Goal: Information Seeking & Learning: Find specific page/section

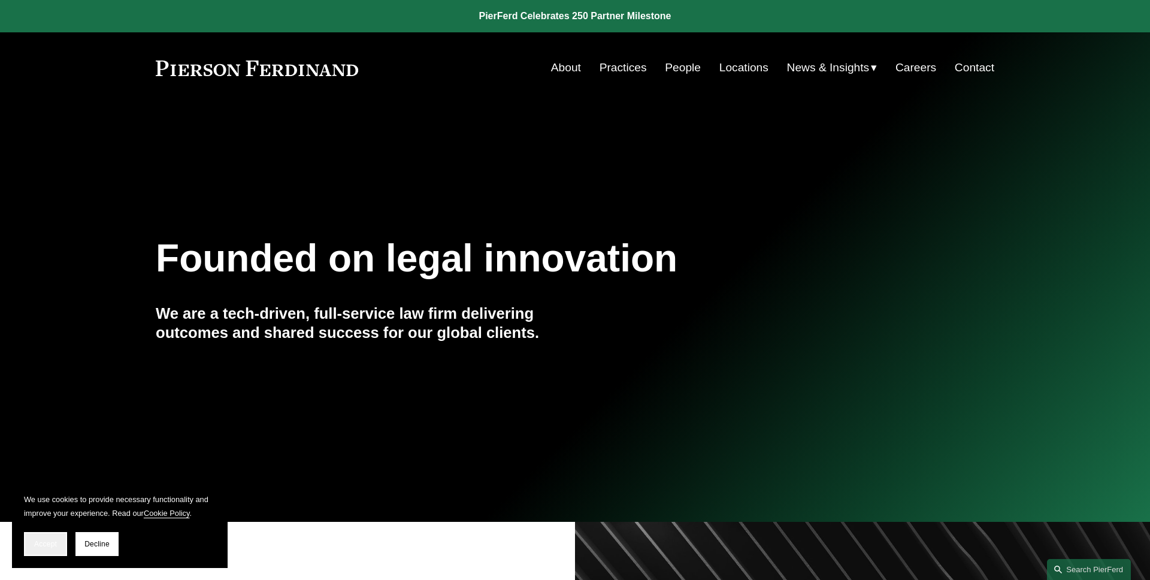
click at [47, 546] on span "Accept" at bounding box center [45, 544] width 23 height 8
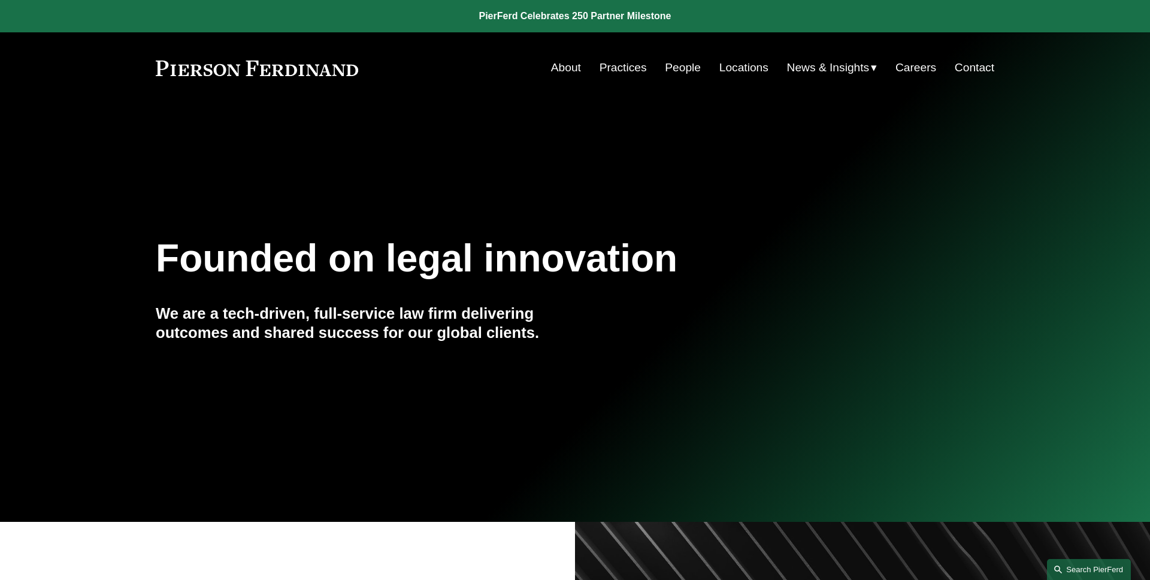
click at [1070, 571] on link "Search this site" at bounding box center [1089, 569] width 84 height 21
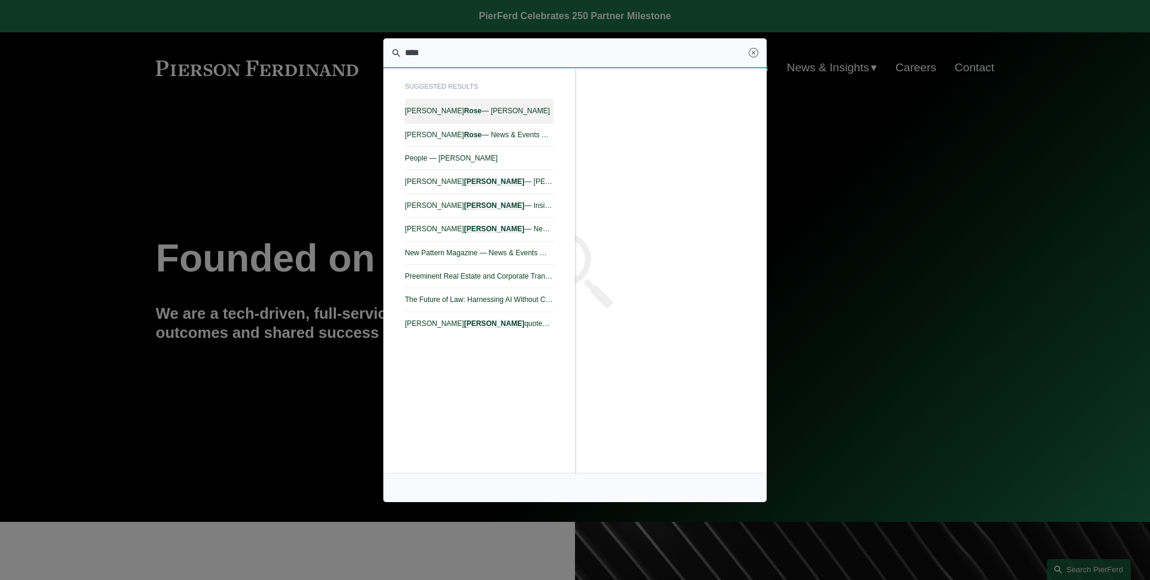
click at [542, 114] on span "Daniel Rose — Pierson Ferdinand LLP" at bounding box center [479, 111] width 149 height 8
type input "****"
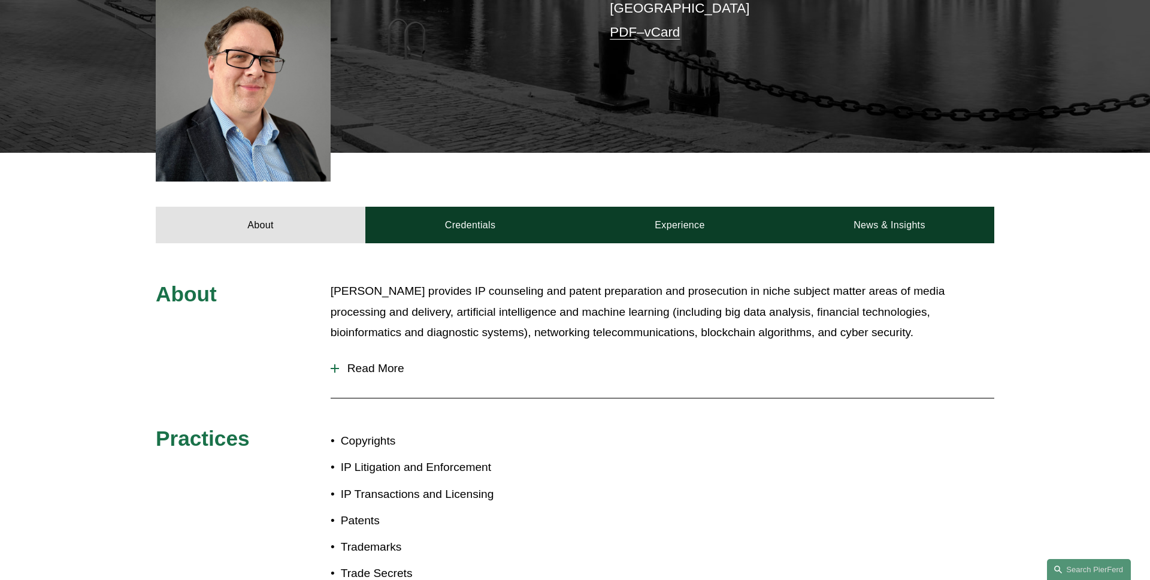
scroll to position [371, 0]
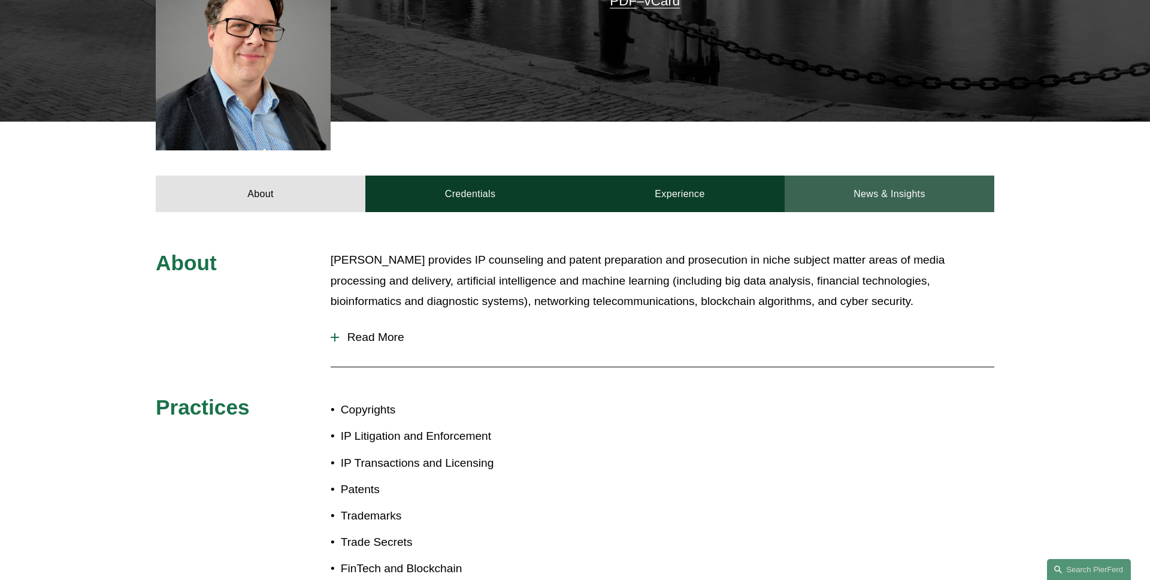
click at [860, 183] on link "News & Insights" at bounding box center [889, 193] width 210 height 36
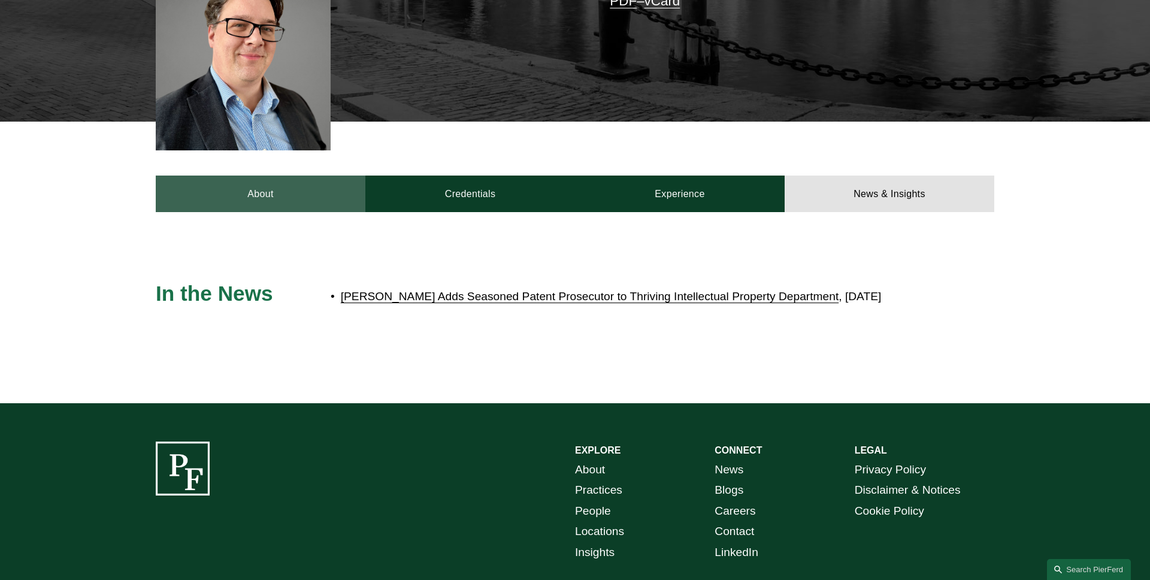
click at [289, 177] on link "About" at bounding box center [261, 193] width 210 height 36
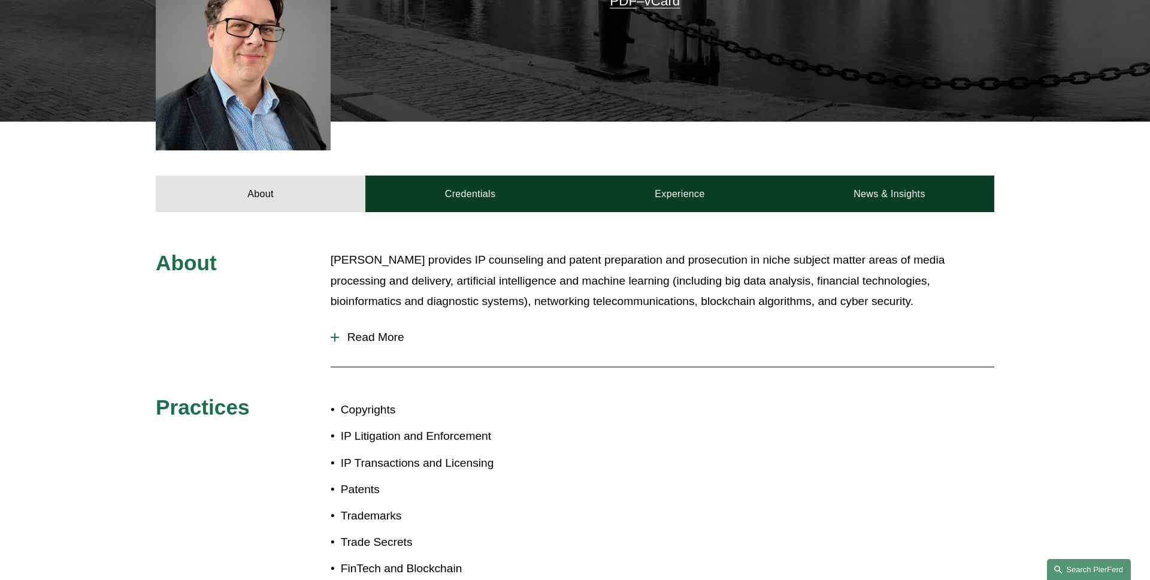
click at [1095, 571] on link "Search this site" at bounding box center [1089, 569] width 84 height 21
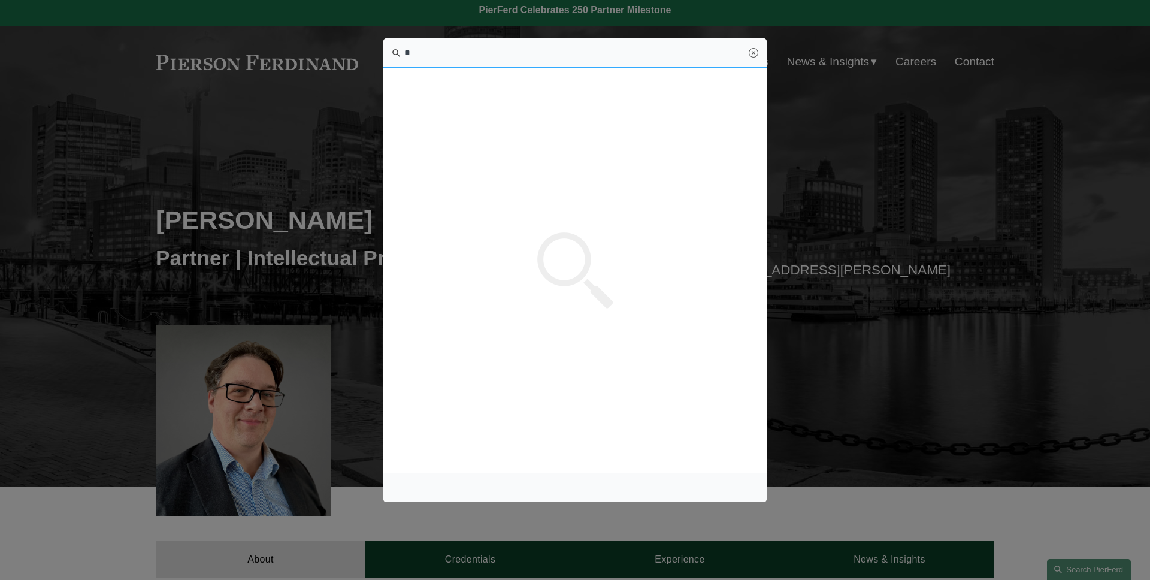
scroll to position [0, 0]
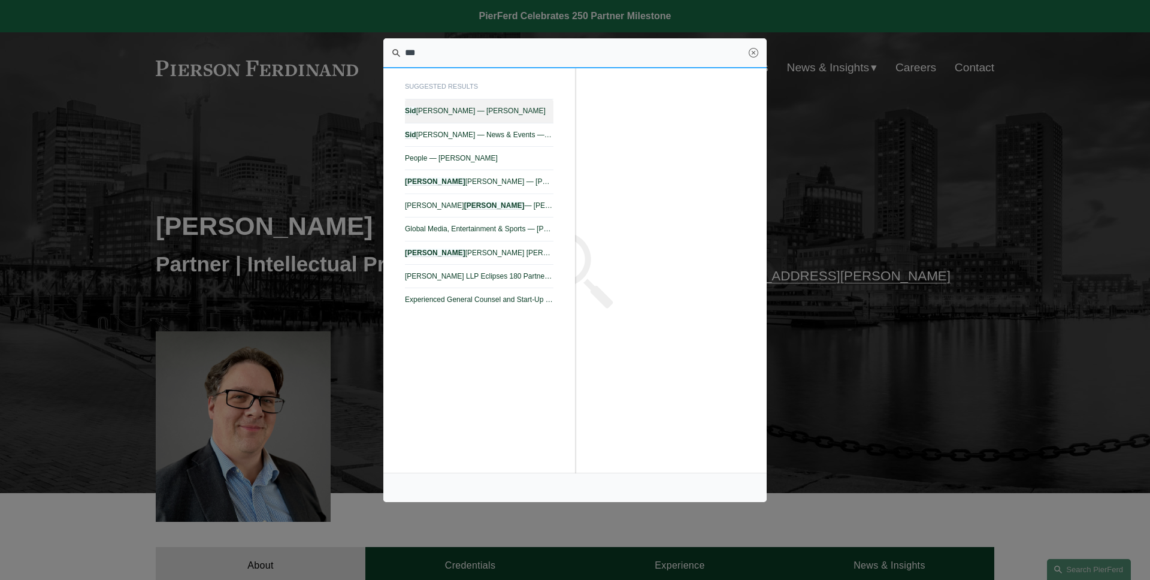
click at [493, 117] on link "[PERSON_NAME] — [PERSON_NAME]" at bounding box center [479, 110] width 149 height 23
type input "***"
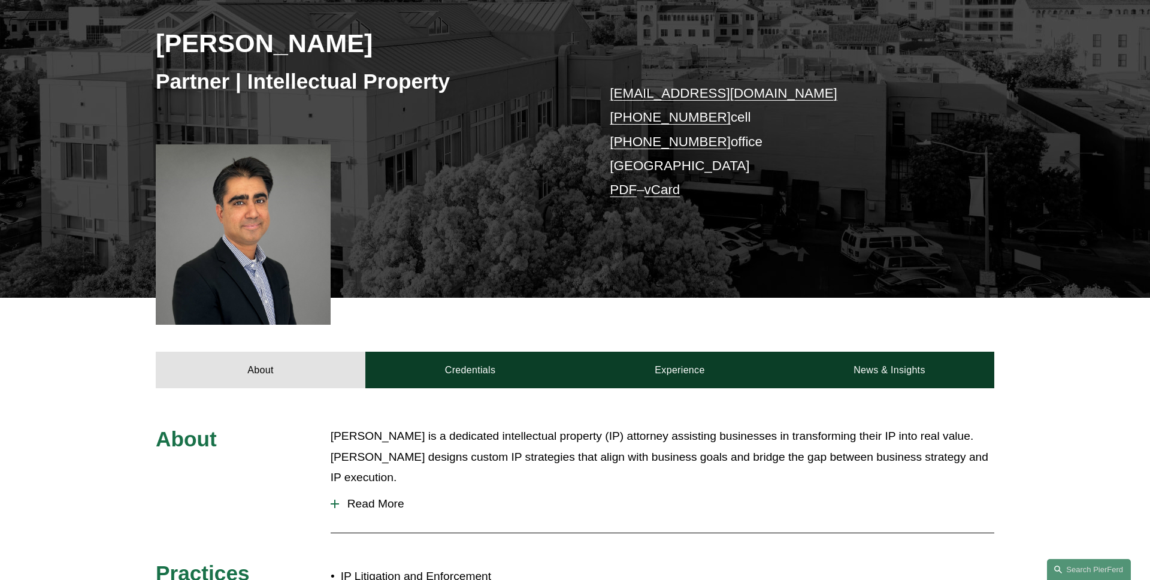
click at [882, 376] on link "News & Insights" at bounding box center [889, 370] width 210 height 36
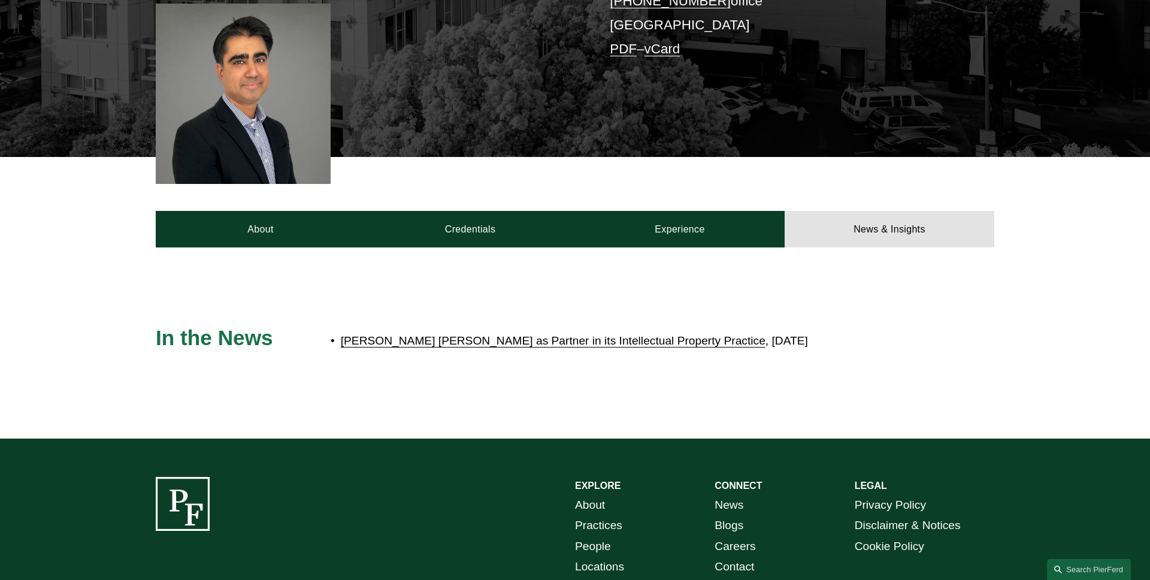
scroll to position [343, 0]
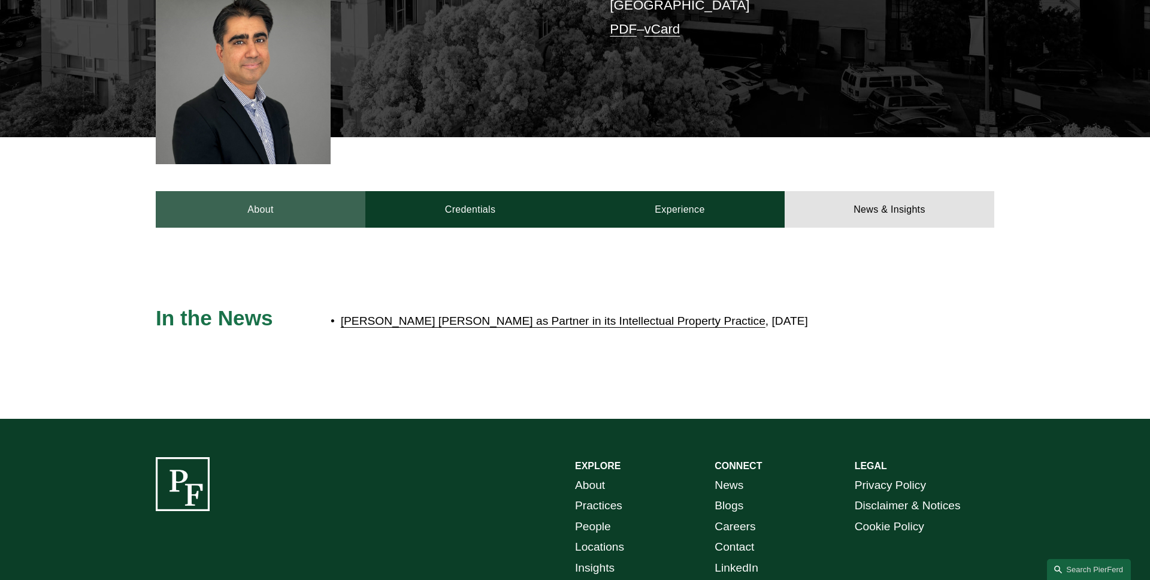
click at [275, 204] on link "About" at bounding box center [261, 209] width 210 height 36
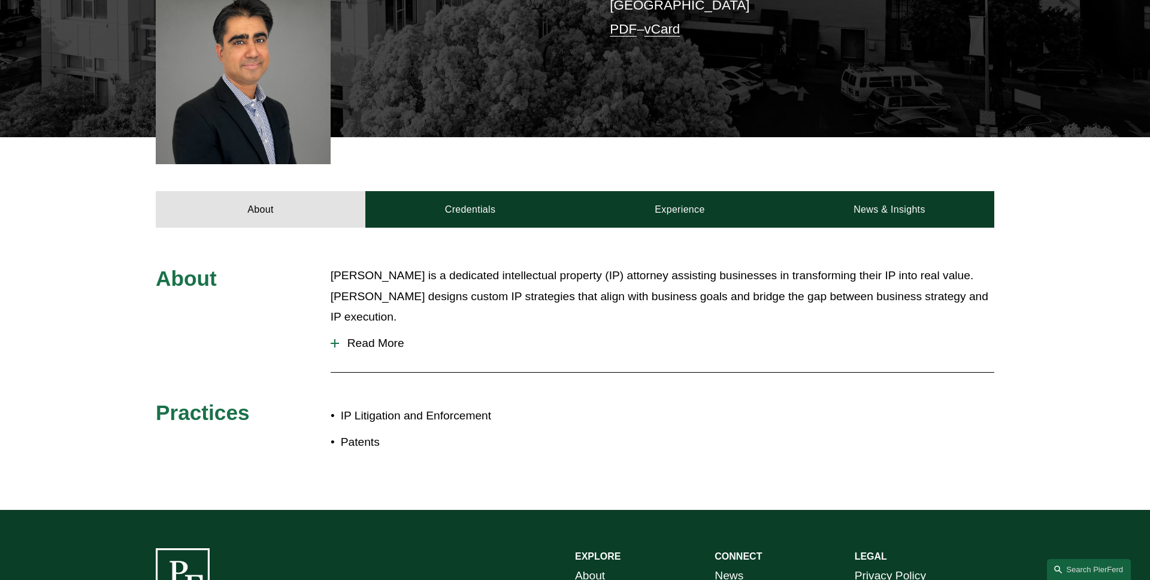
scroll to position [0, 0]
